Goal: Information Seeking & Learning: Learn about a topic

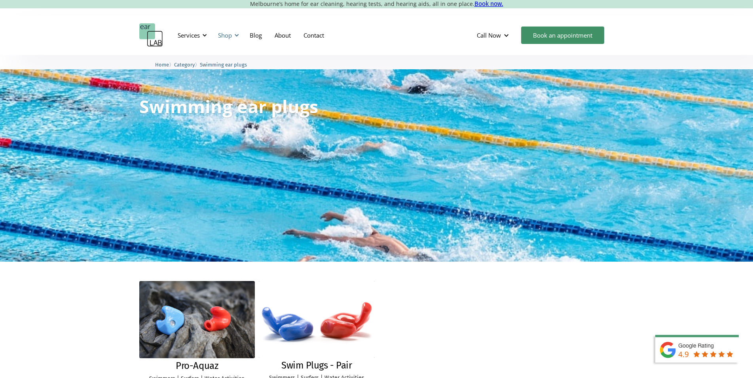
click at [237, 32] on div at bounding box center [237, 35] width 6 height 6
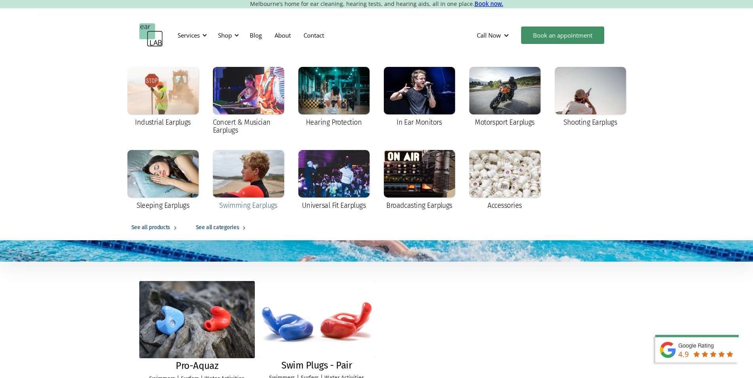
click at [256, 203] on div "Swimming Earplugs" at bounding box center [248, 205] width 58 height 8
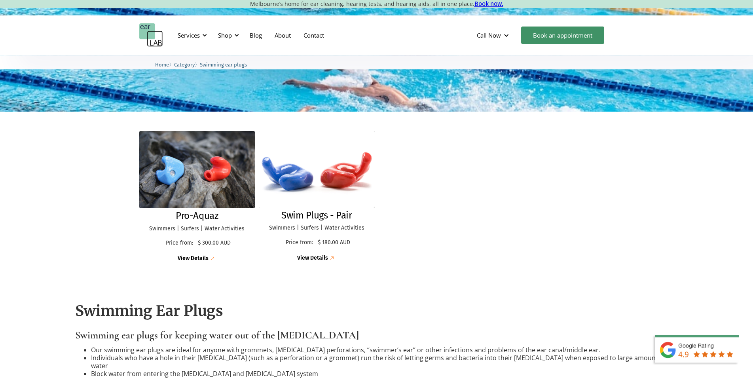
scroll to position [161, 0]
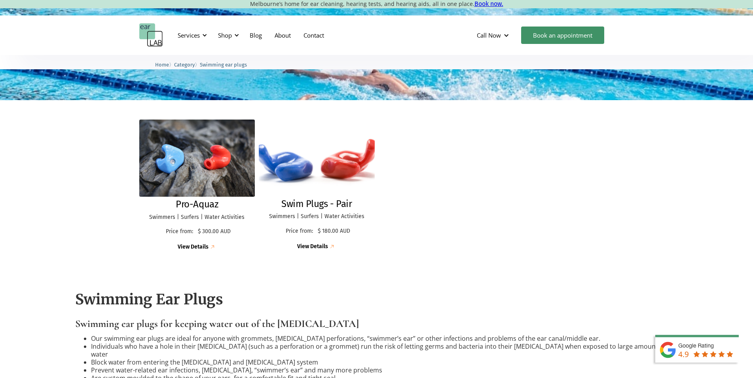
click at [323, 177] on img at bounding box center [316, 158] width 127 height 84
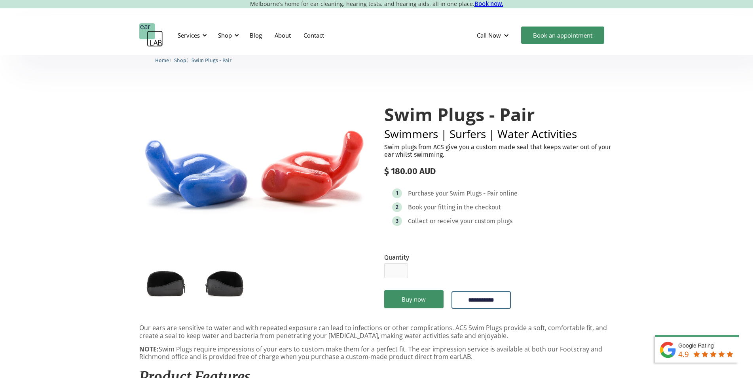
click at [322, 175] on img "open lightbox" at bounding box center [254, 165] width 230 height 152
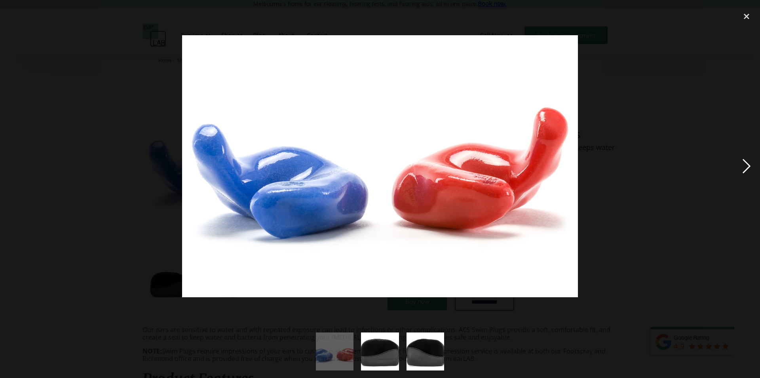
click at [747, 163] on div "next image" at bounding box center [746, 166] width 27 height 317
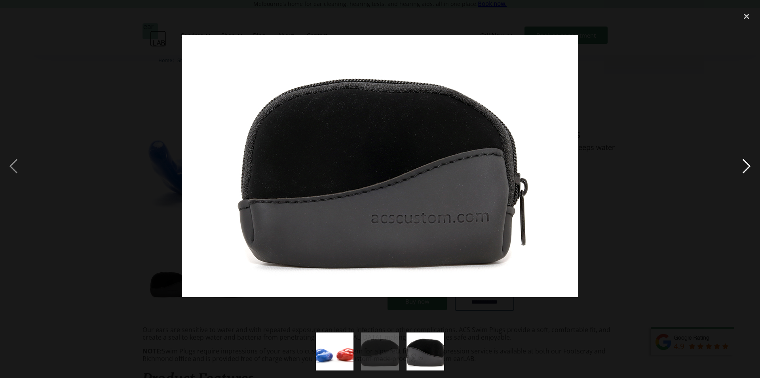
click at [747, 163] on div "next image" at bounding box center [746, 166] width 27 height 317
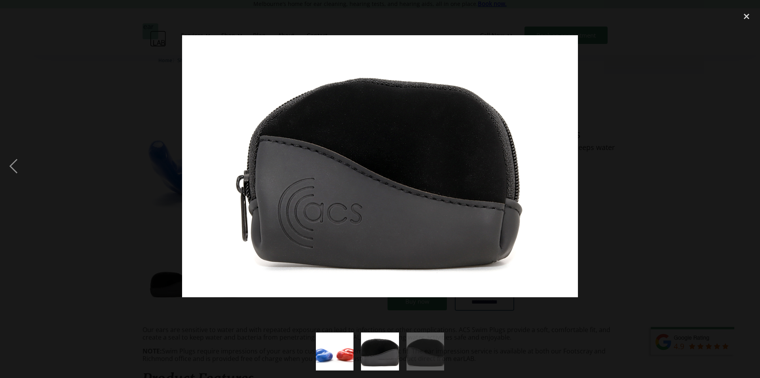
click at [747, 163] on div "next image" at bounding box center [746, 166] width 27 height 317
drag, startPoint x: 633, startPoint y: 57, endPoint x: 753, endPoint y: 27, distance: 124.5
click at [634, 57] on div at bounding box center [380, 166] width 760 height 317
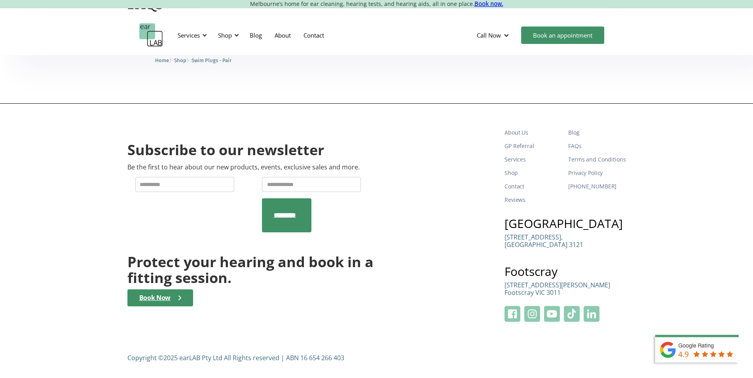
scroll to position [667, 0]
